Goal: Information Seeking & Learning: Learn about a topic

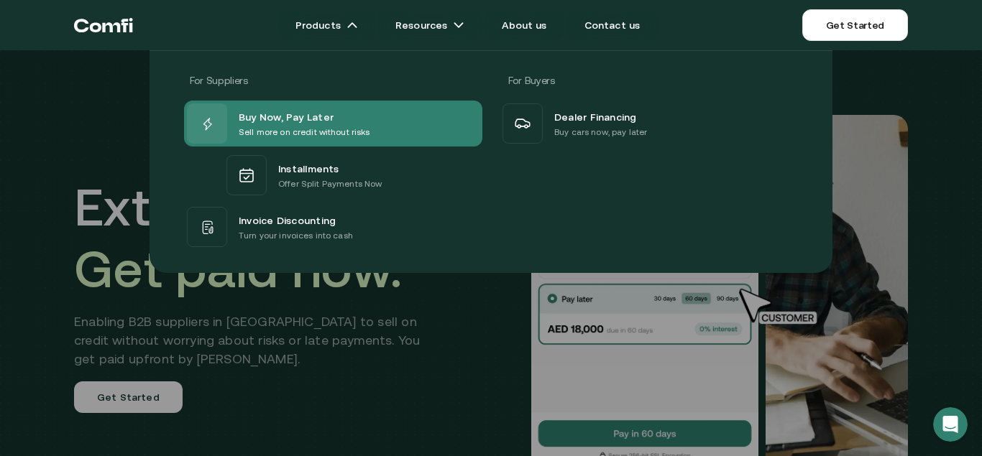
click at [398, 131] on div "Buy Now, Pay Later Sell more on credit without risks" at bounding box center [333, 124] width 298 height 46
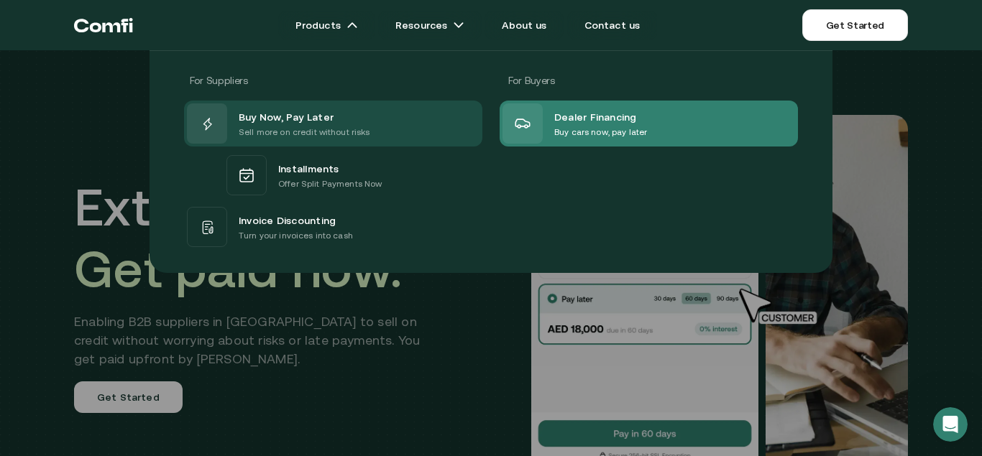
click at [610, 127] on p "Buy cars now, pay later" at bounding box center [600, 132] width 93 height 14
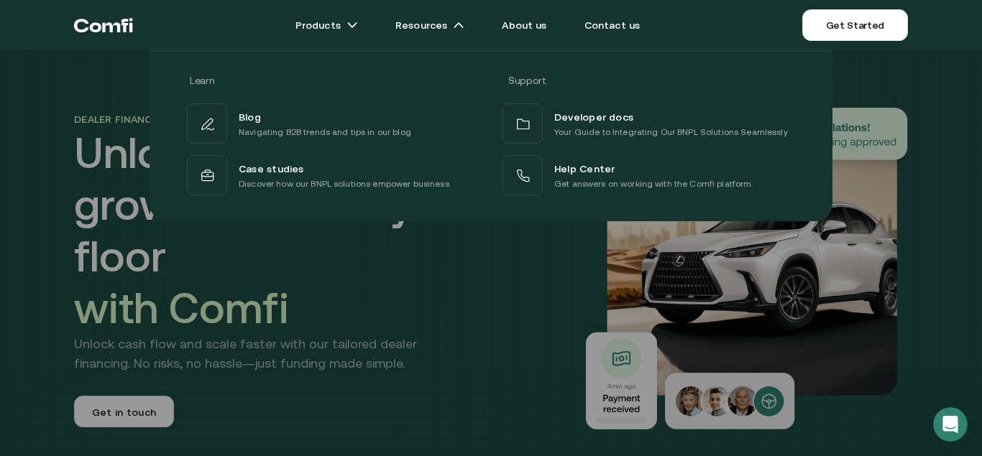
click at [467, 231] on div at bounding box center [491, 278] width 982 height 456
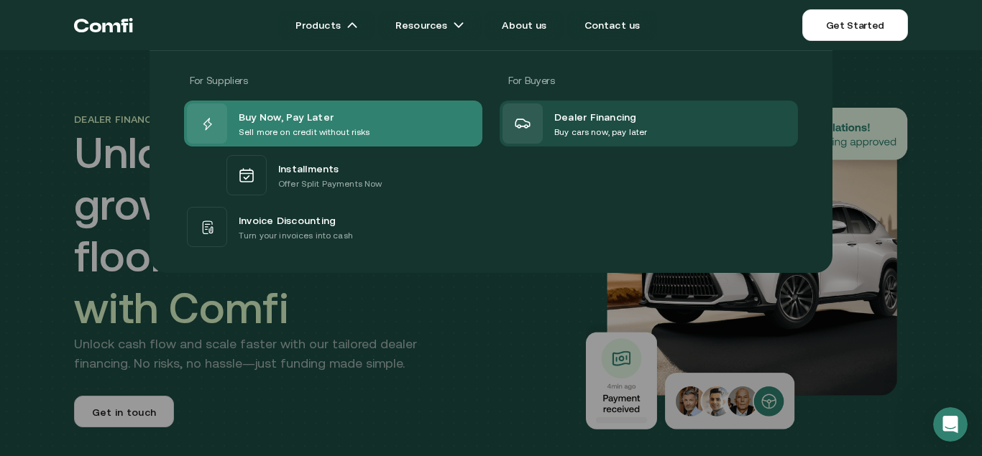
click at [292, 118] on span "Buy Now, Pay Later" at bounding box center [286, 116] width 95 height 17
